Goal: Information Seeking & Learning: Find specific fact

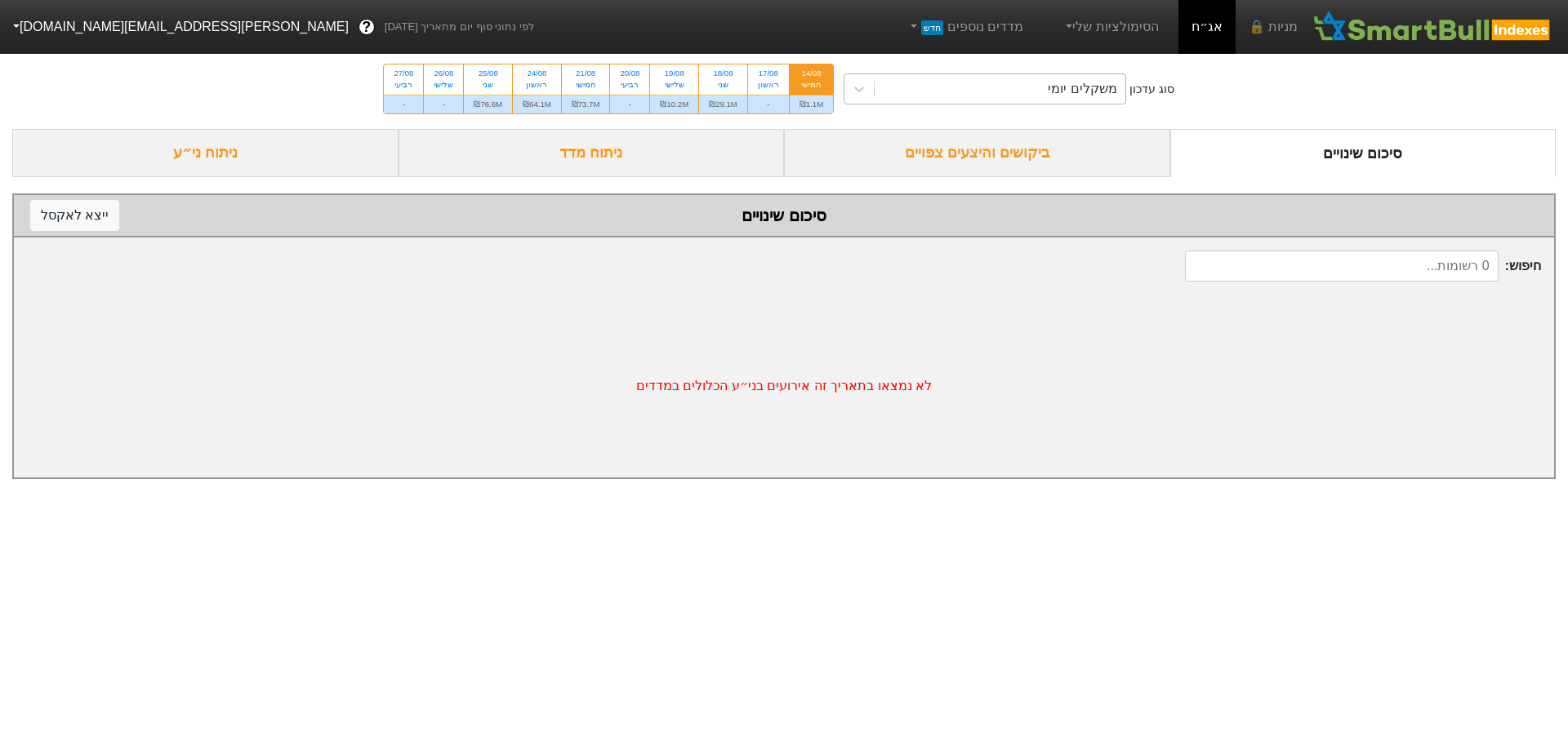
click at [1050, 91] on div "משקלים יומי" at bounding box center [1000, 89] width 251 height 30
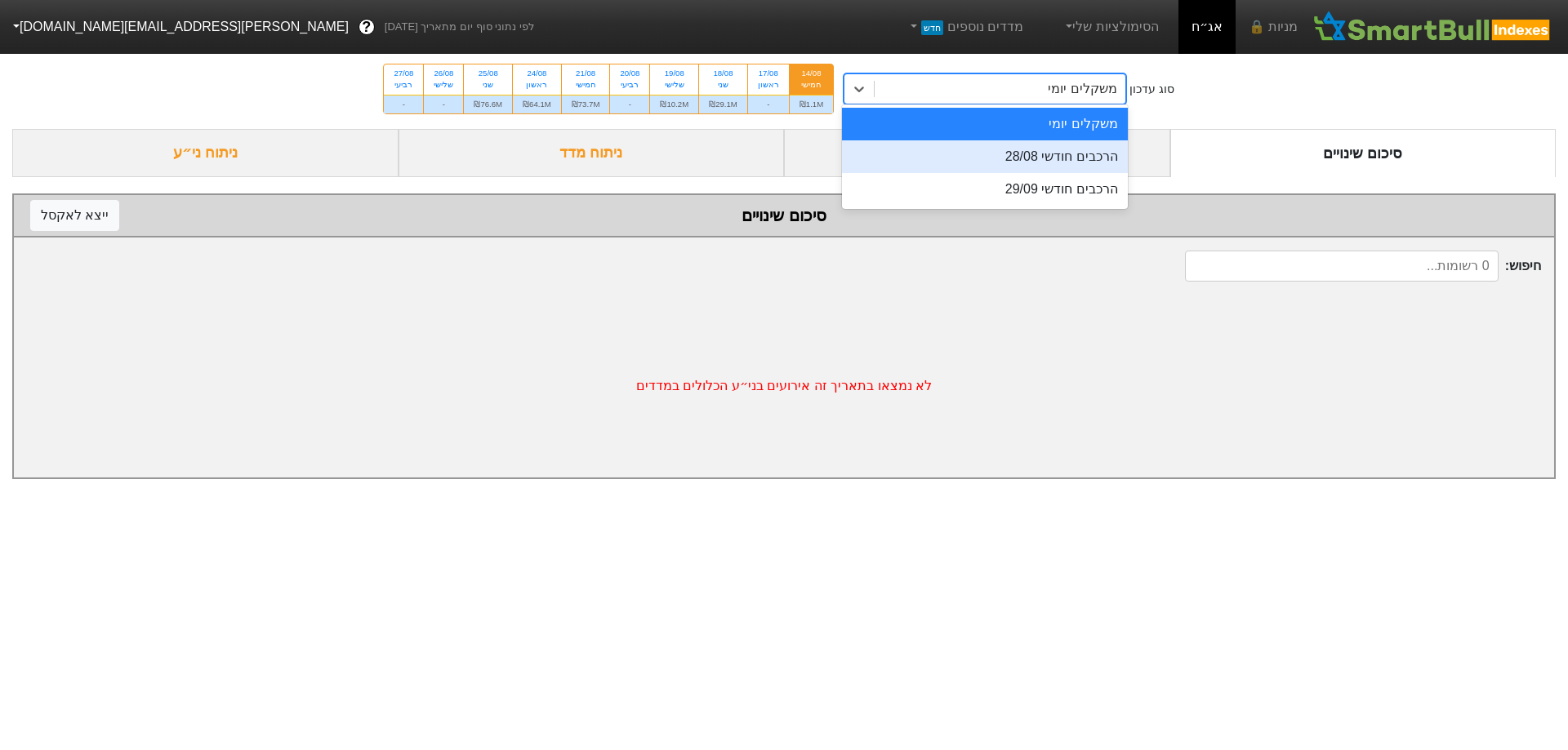
click at [1051, 159] on div "הרכבים חודשי 28/08" at bounding box center [984, 156] width 285 height 33
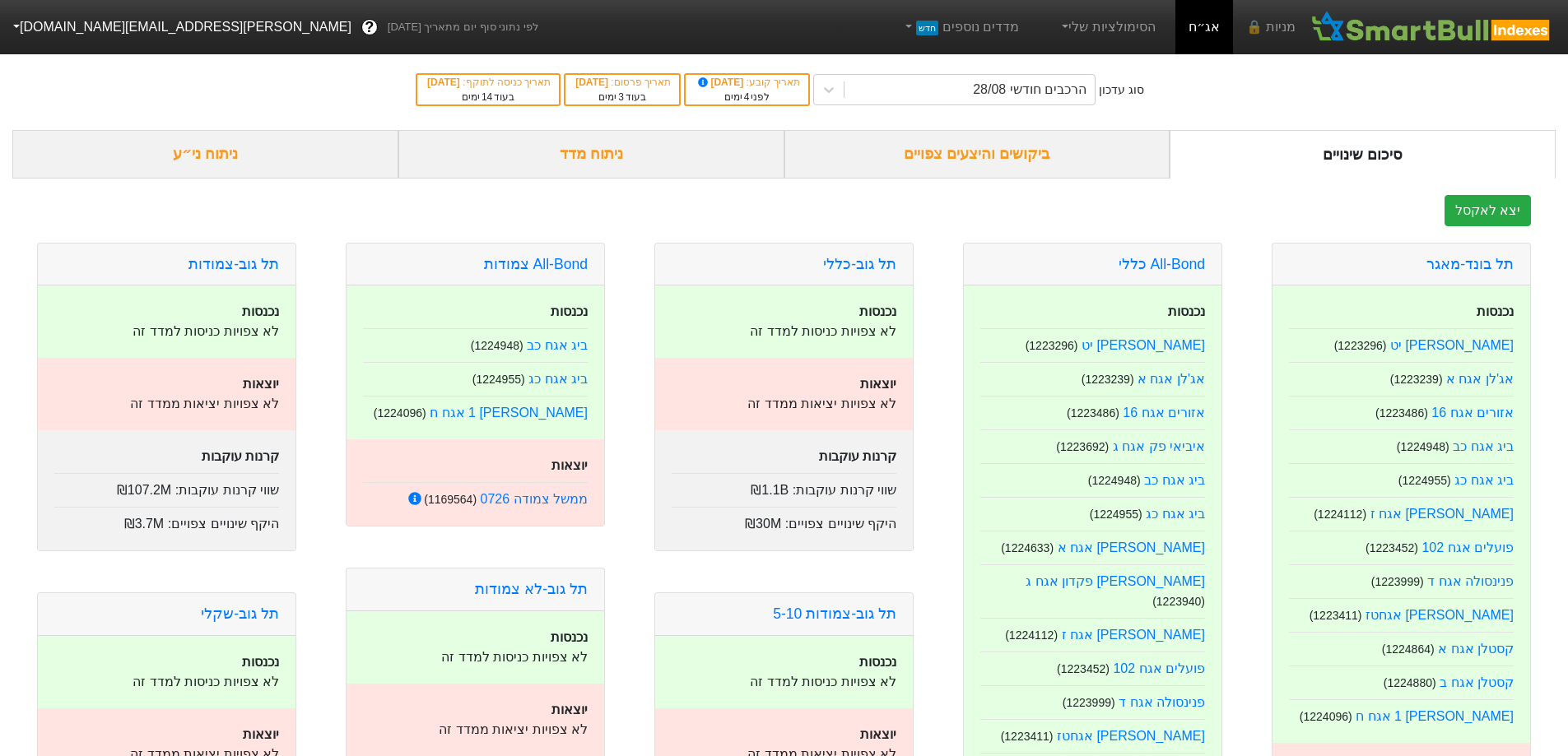
click at [1099, 171] on div "ביקושים והיצעים צפויים" at bounding box center [978, 155] width 386 height 49
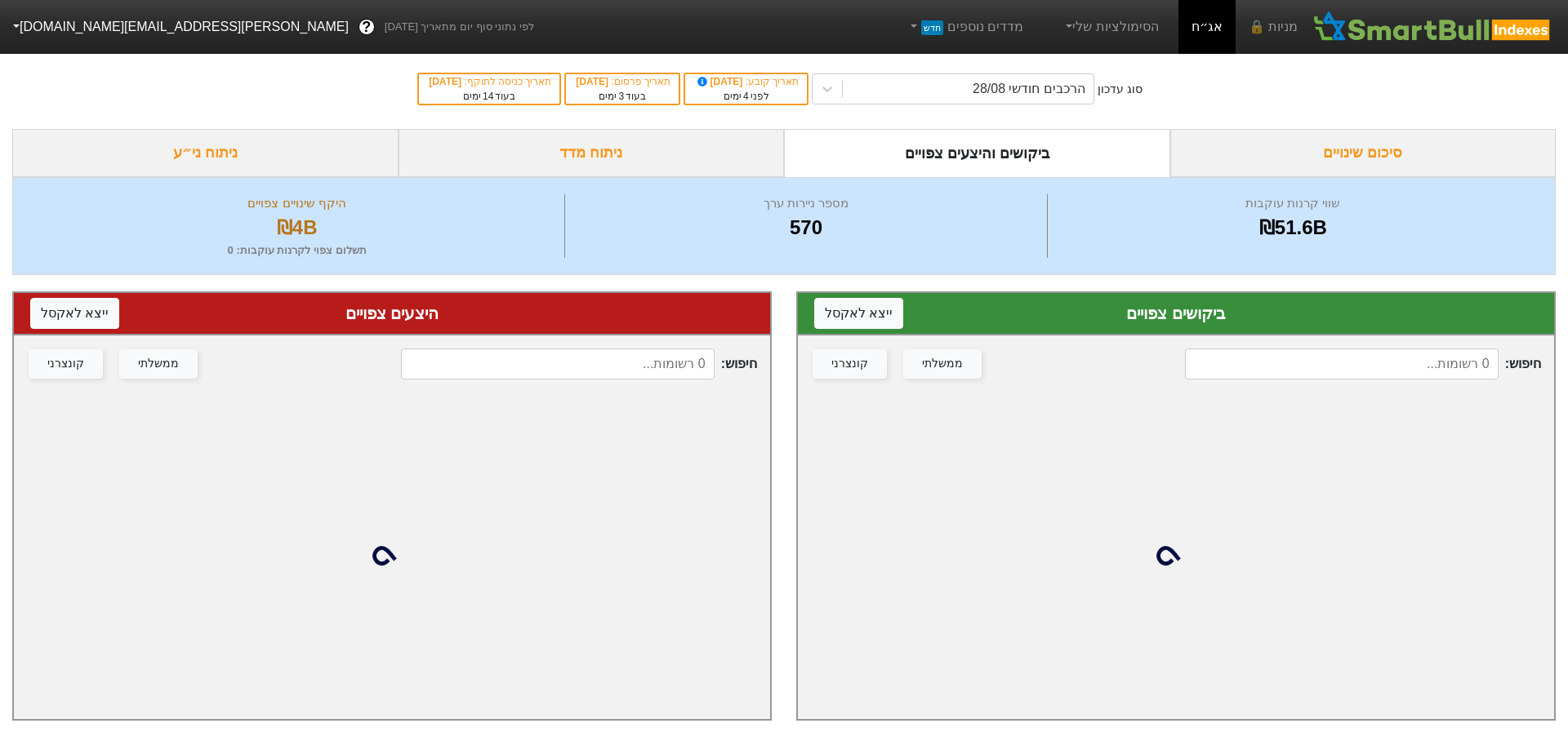
click at [1324, 340] on div "חיפוש : ממשלתי קונצרני" at bounding box center [1175, 363] width 756 height 57
click at [1306, 369] on input at bounding box center [1330, 363] width 311 height 31
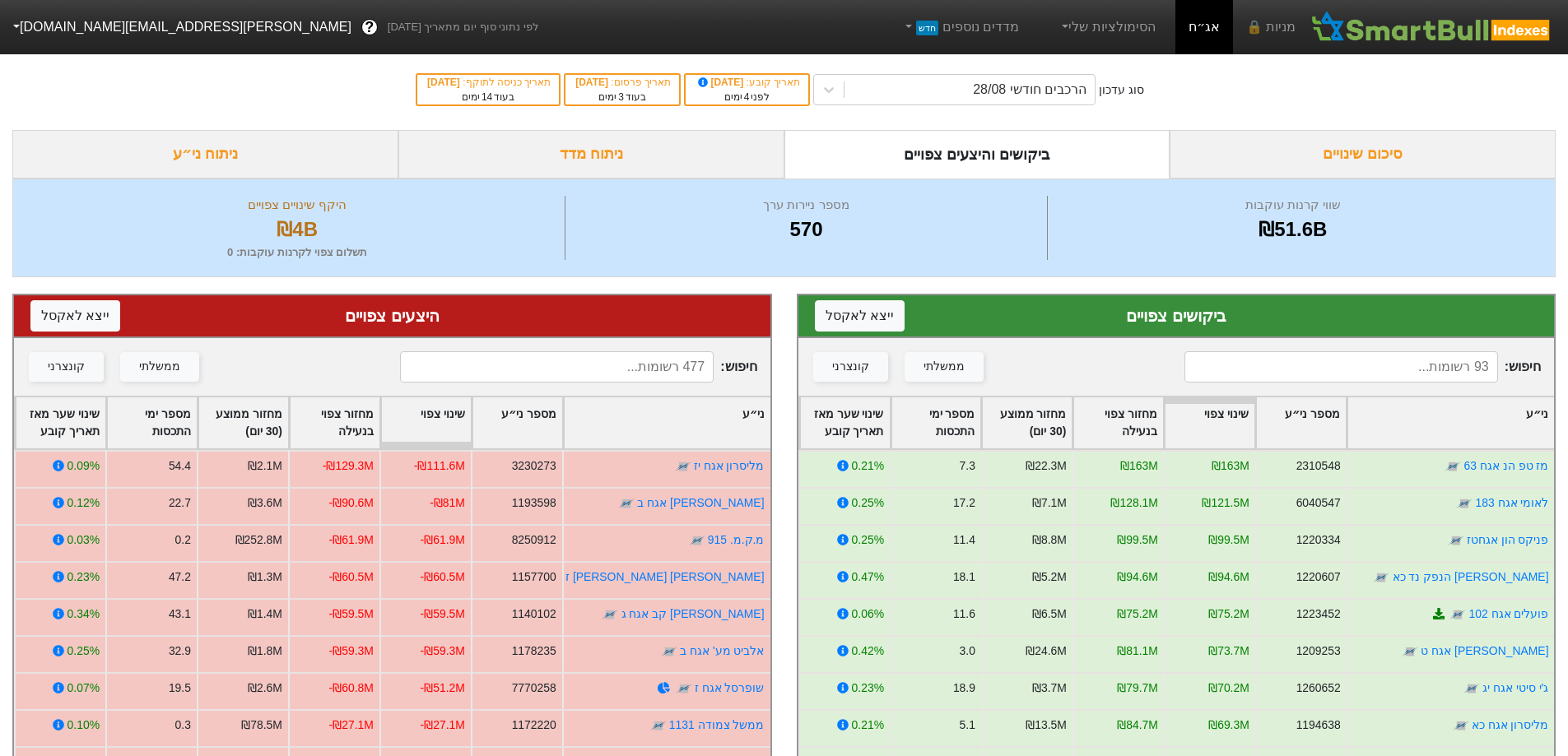
click at [1257, 363] on input at bounding box center [1341, 366] width 314 height 31
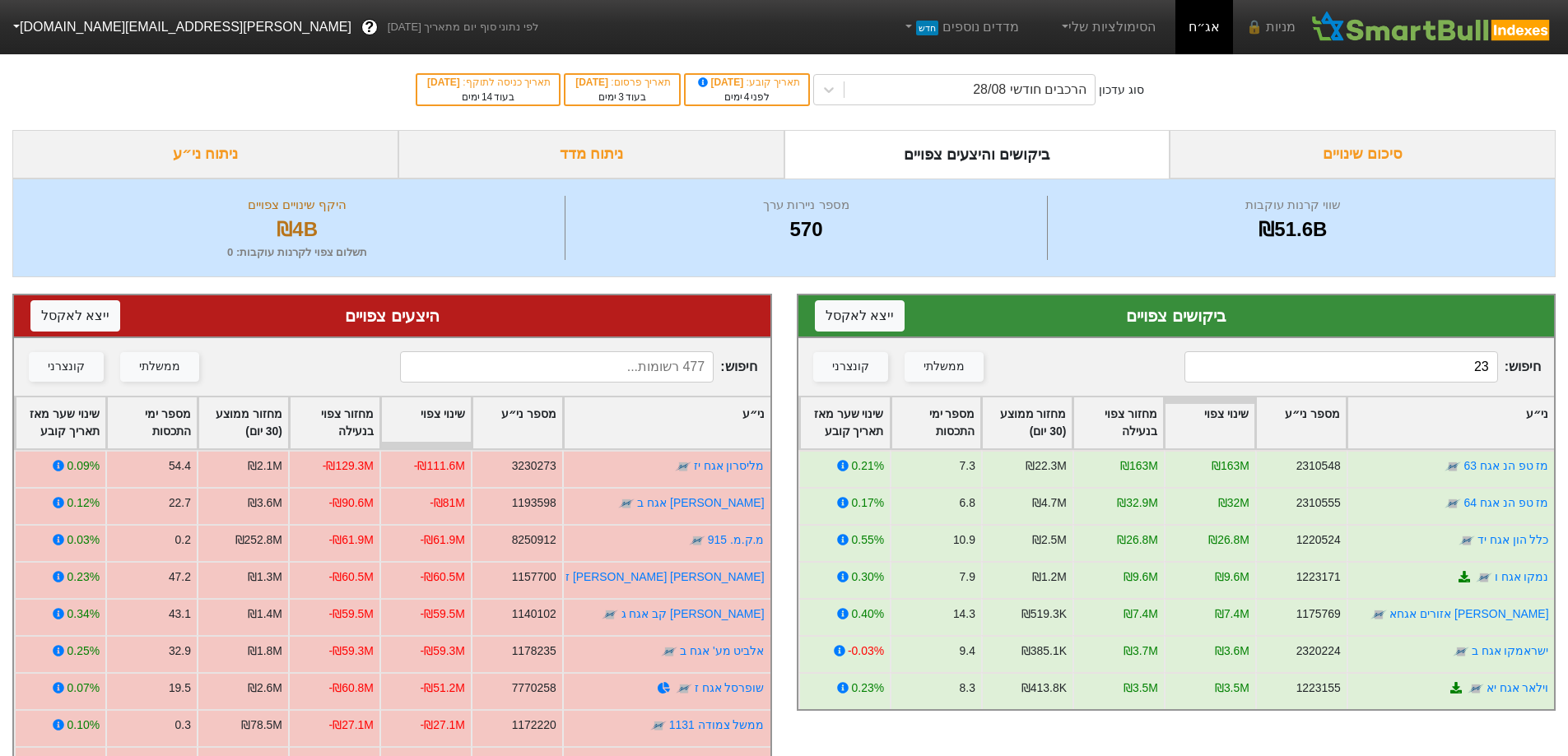
type input "2"
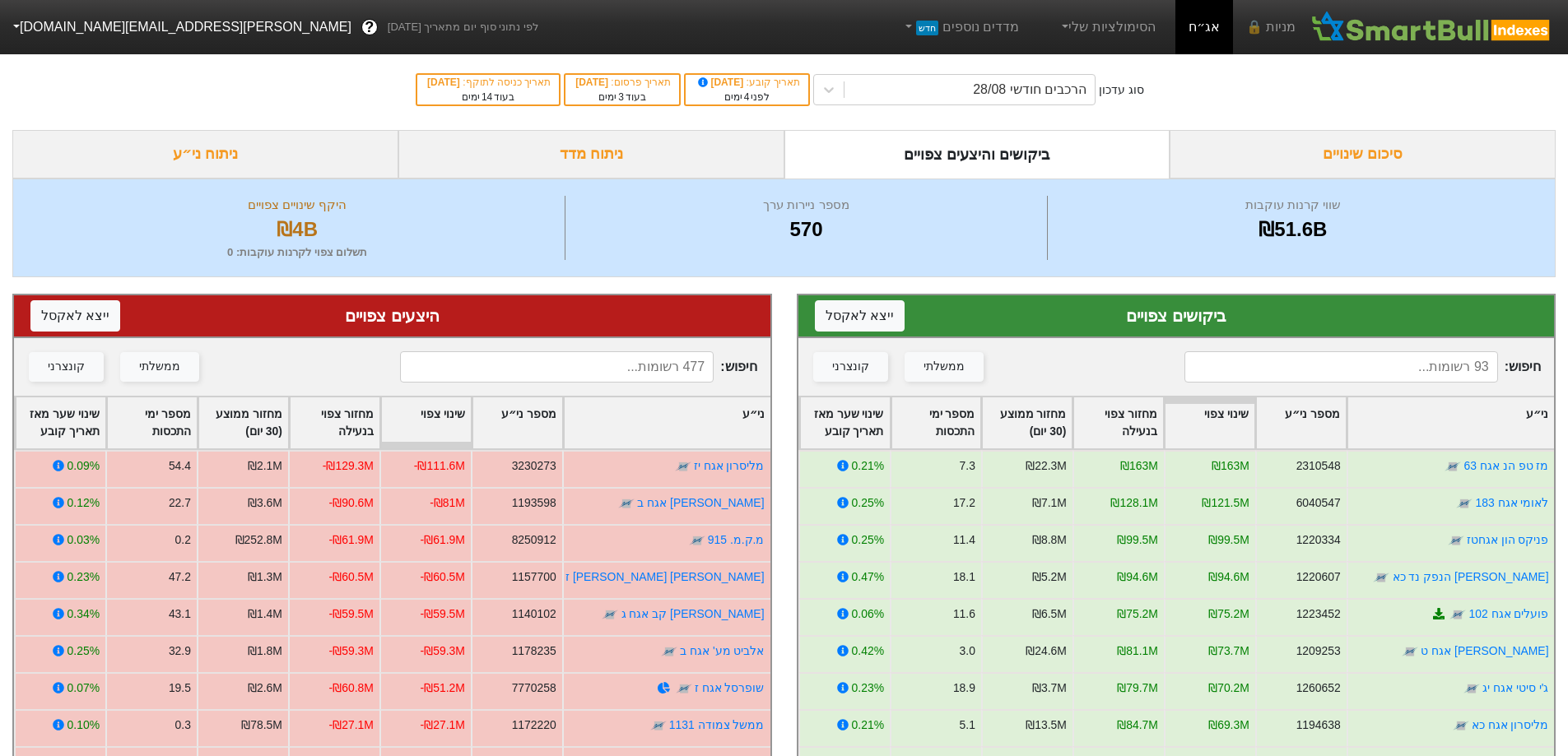
click at [590, 352] on input at bounding box center [557, 366] width 314 height 31
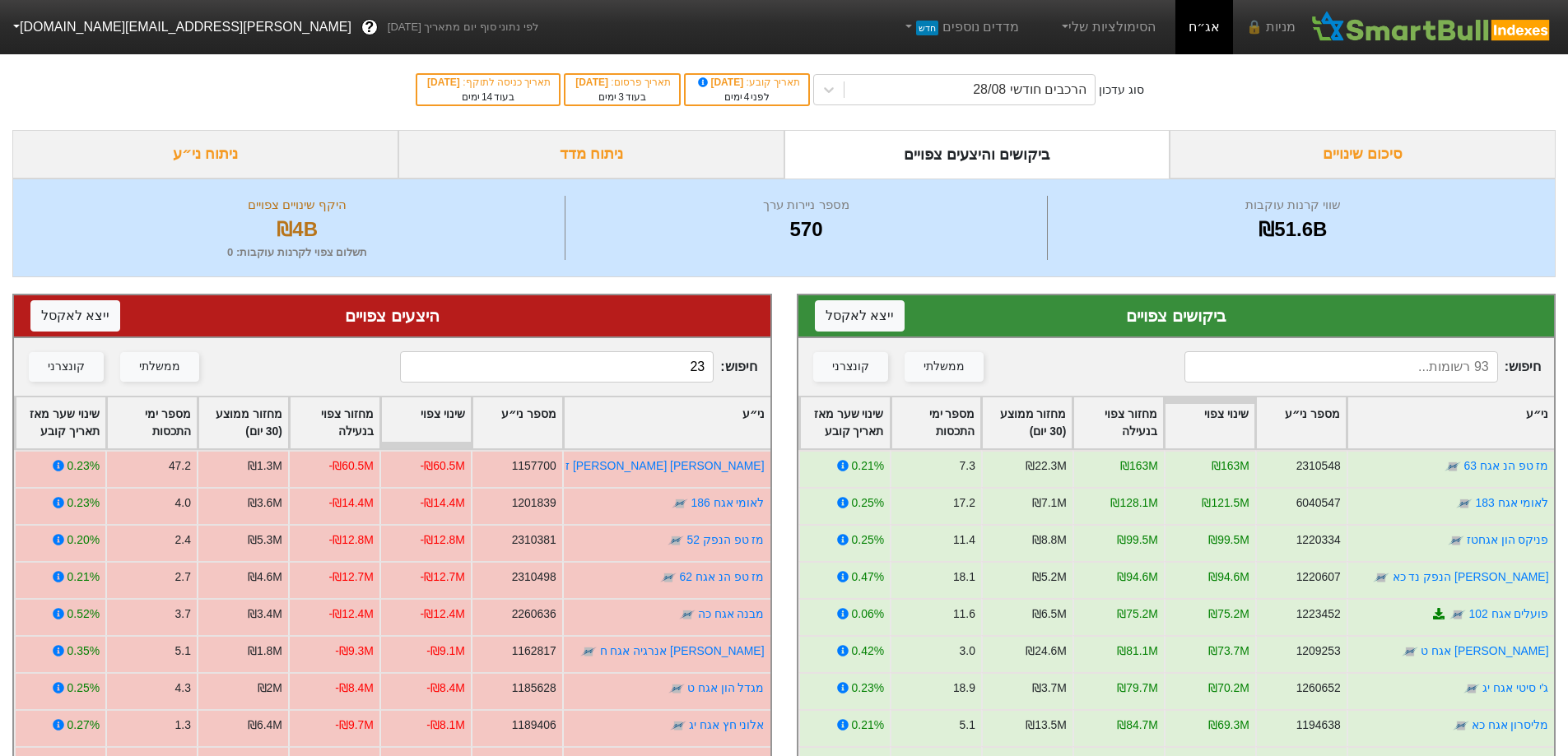
type input "2"
